Goal: Information Seeking & Learning: Learn about a topic

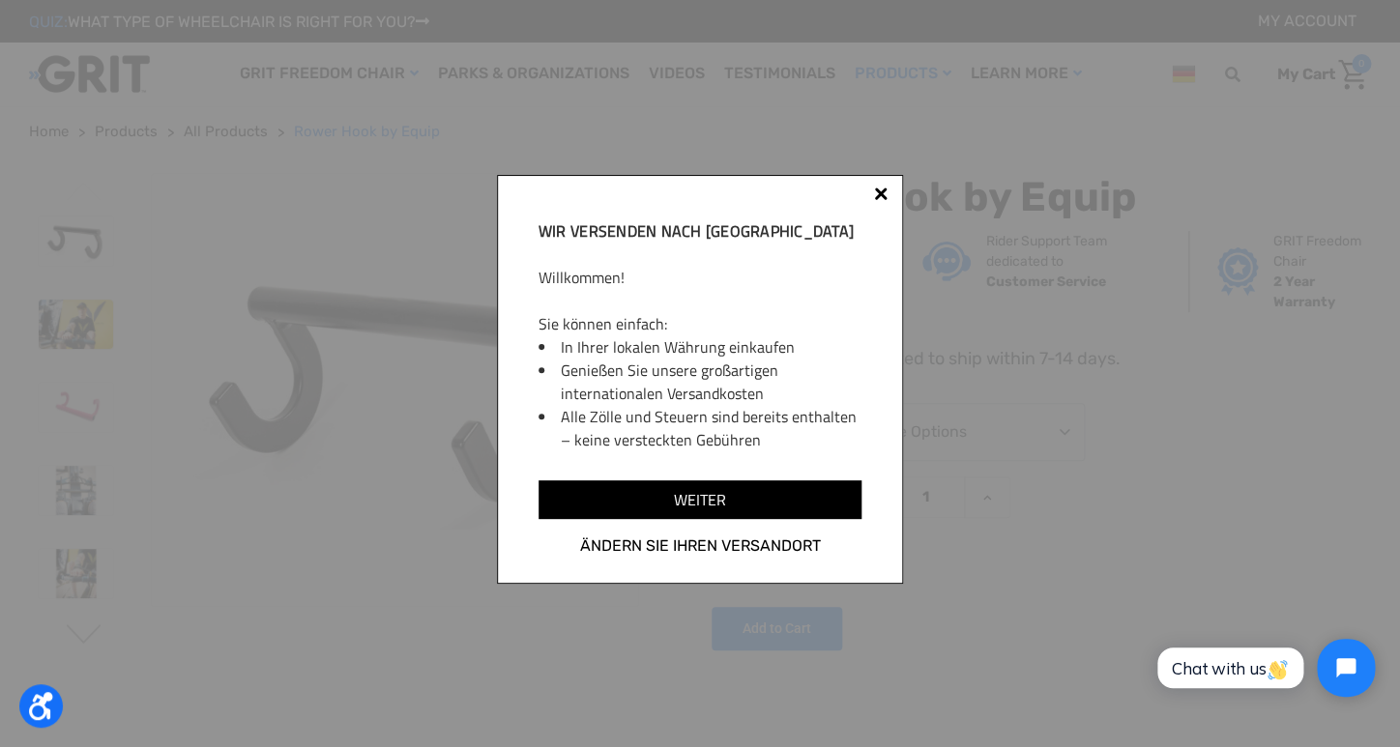
click at [889, 193] on div at bounding box center [880, 197] width 15 height 15
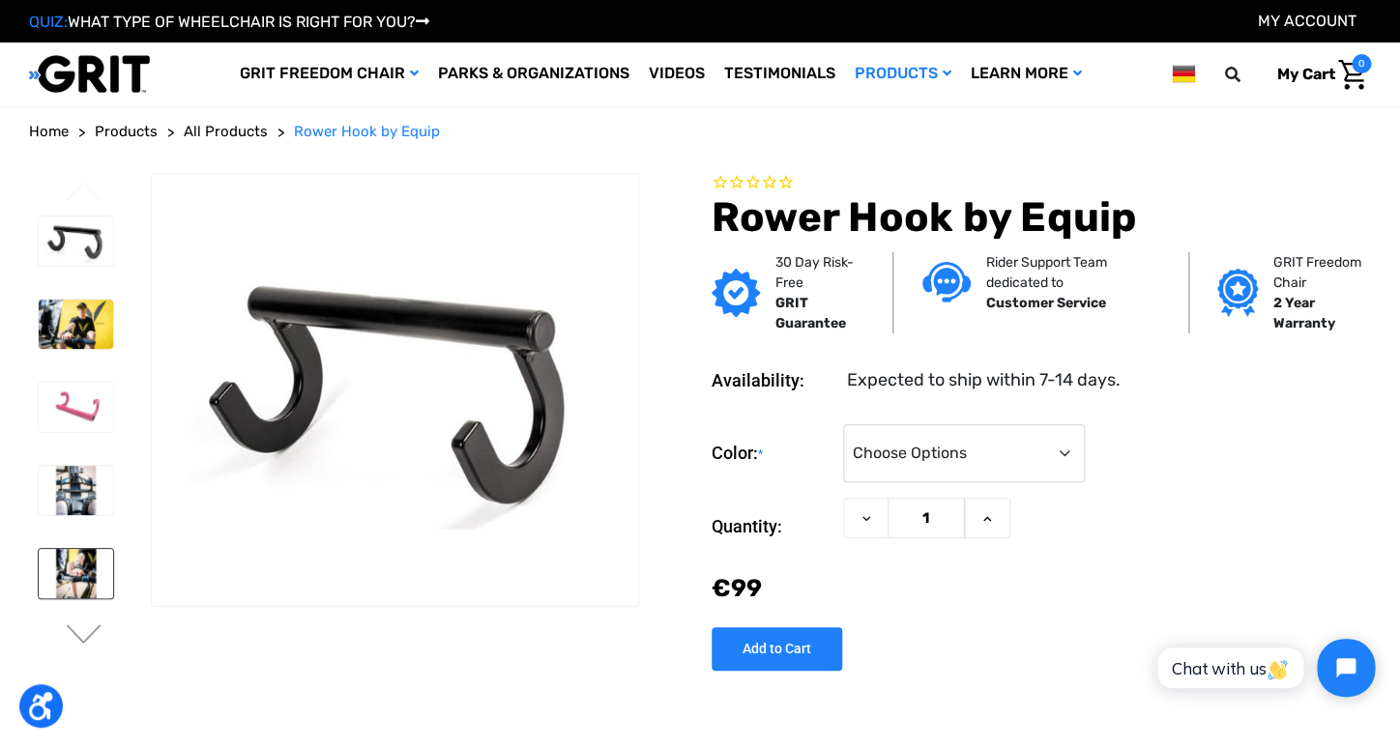
click at [73, 569] on img at bounding box center [76, 573] width 74 height 49
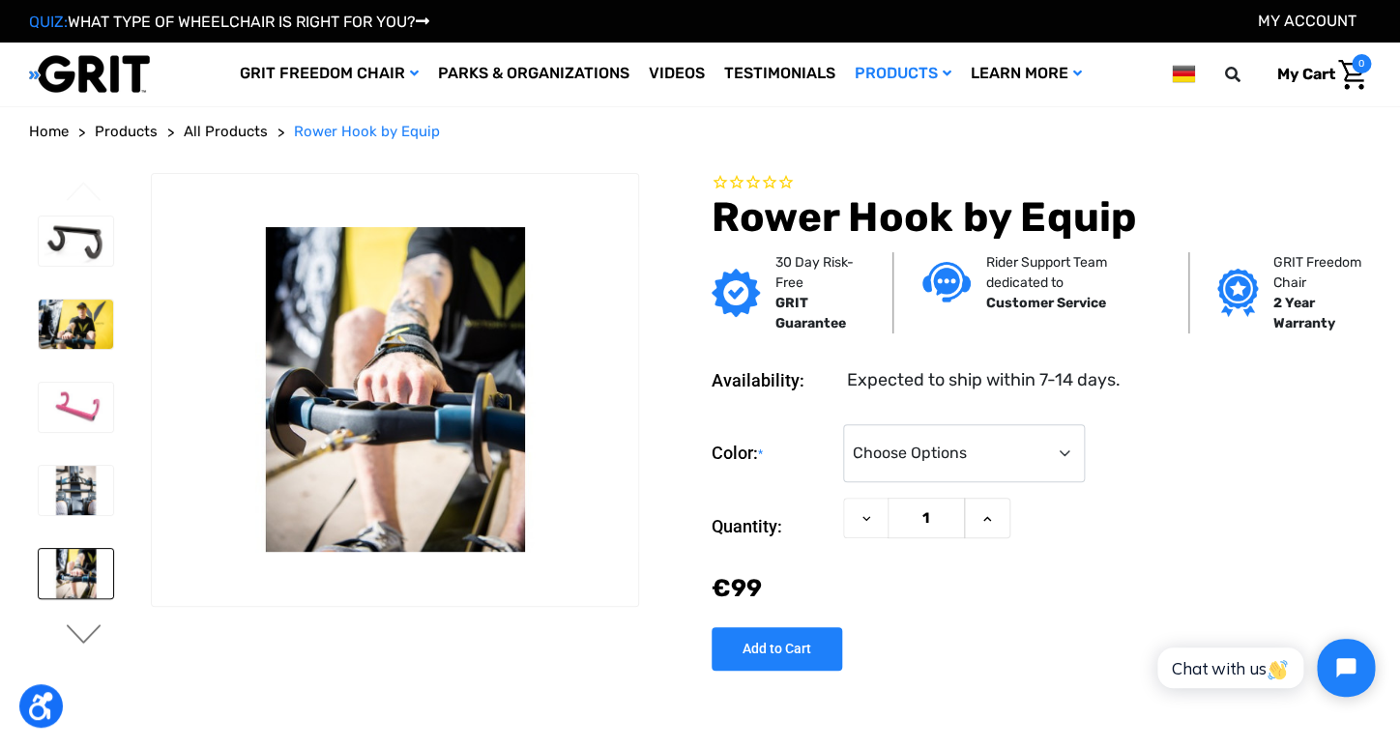
click at [71, 627] on button "Next" at bounding box center [84, 636] width 41 height 23
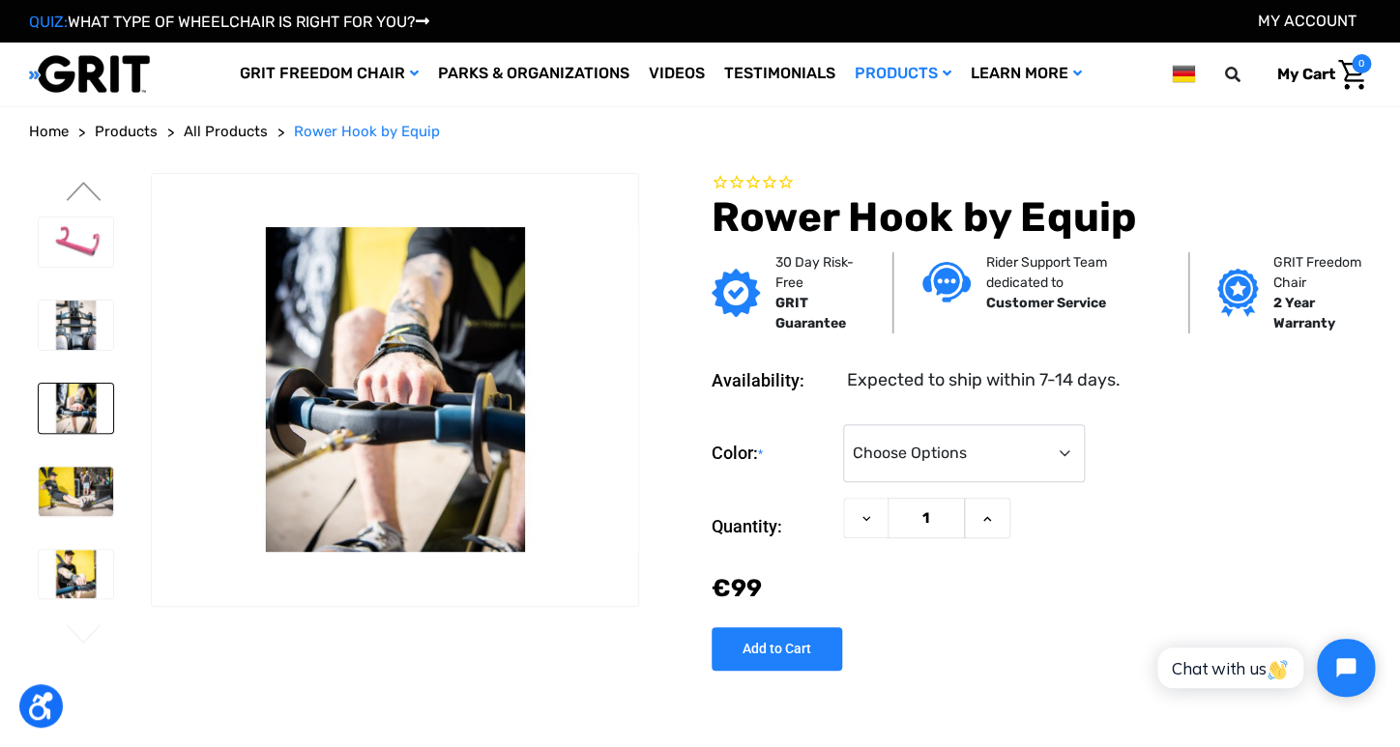
click at [71, 627] on button "Next" at bounding box center [84, 636] width 41 height 23
click at [49, 131] on span "Home" at bounding box center [49, 131] width 40 height 17
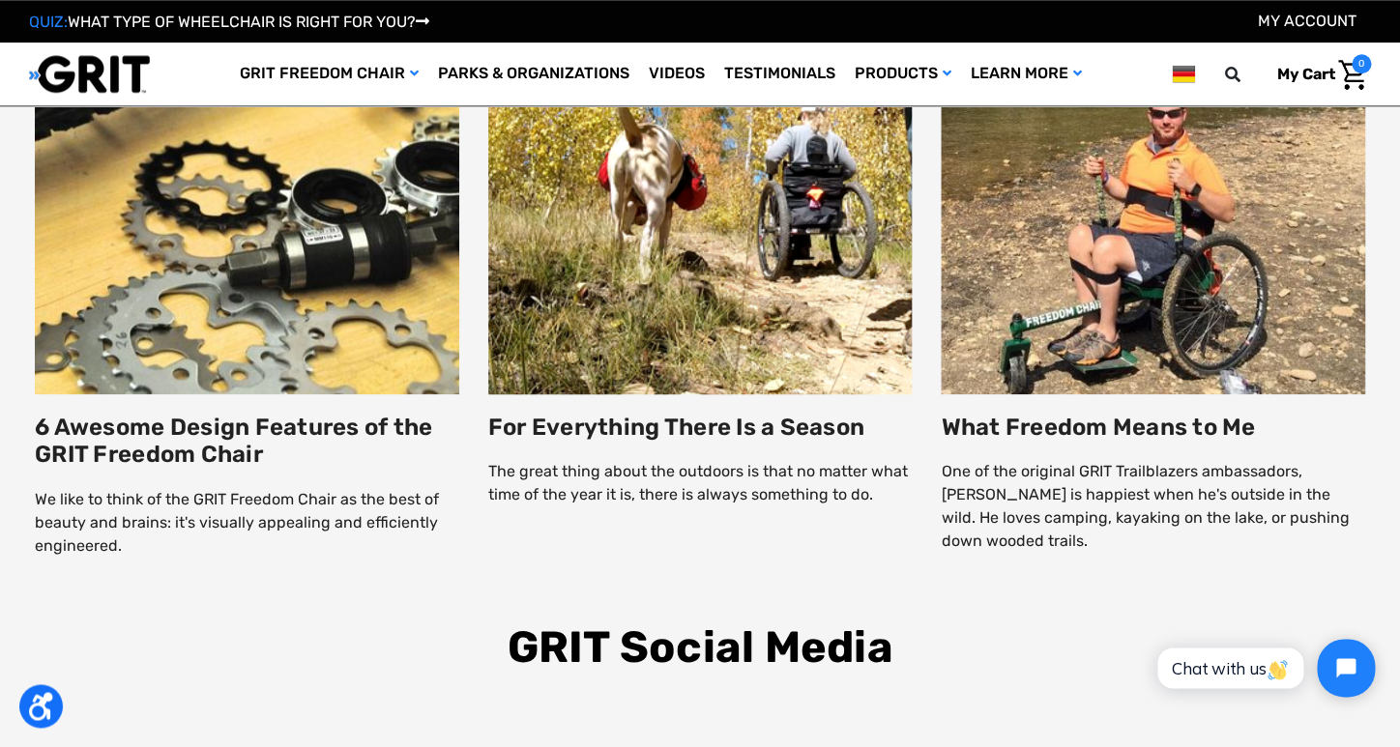
scroll to position [3088, 0]
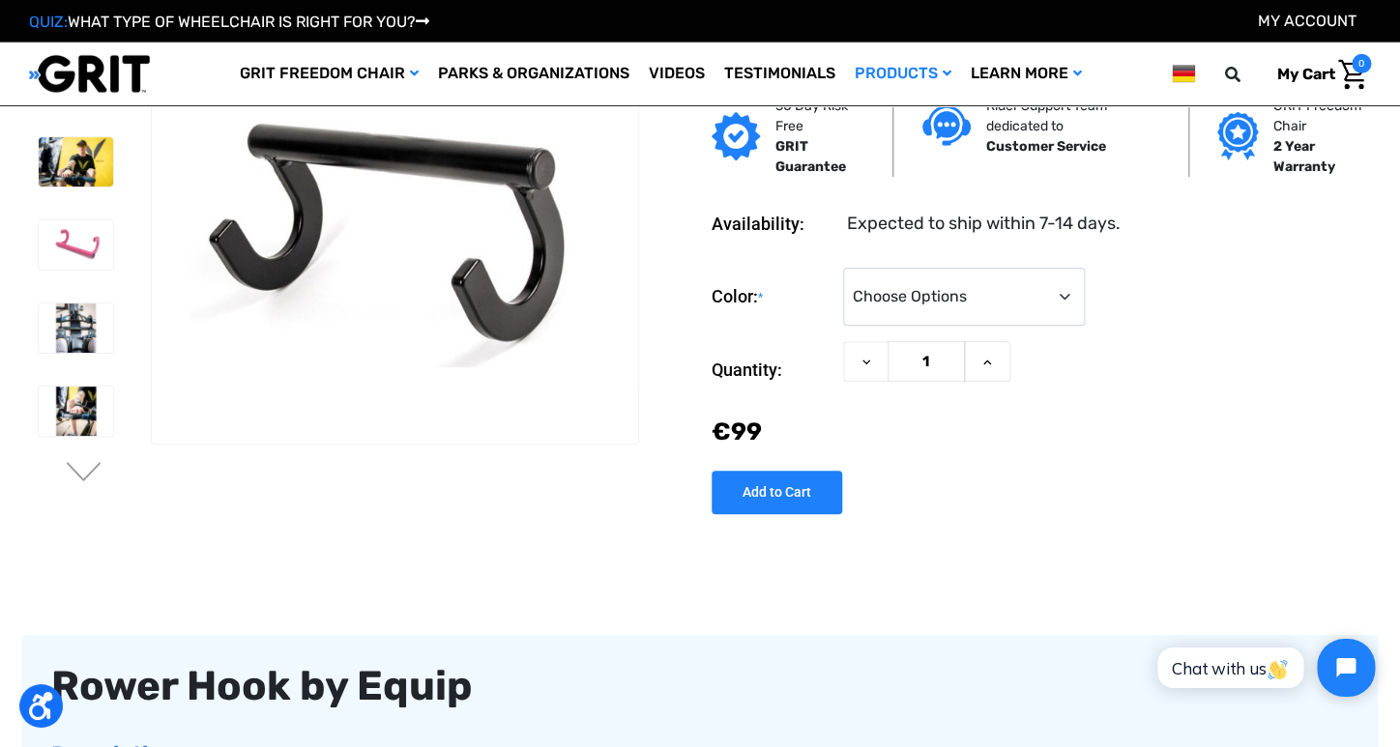
scroll to position [31, 0]
